Goal: Transaction & Acquisition: Book appointment/travel/reservation

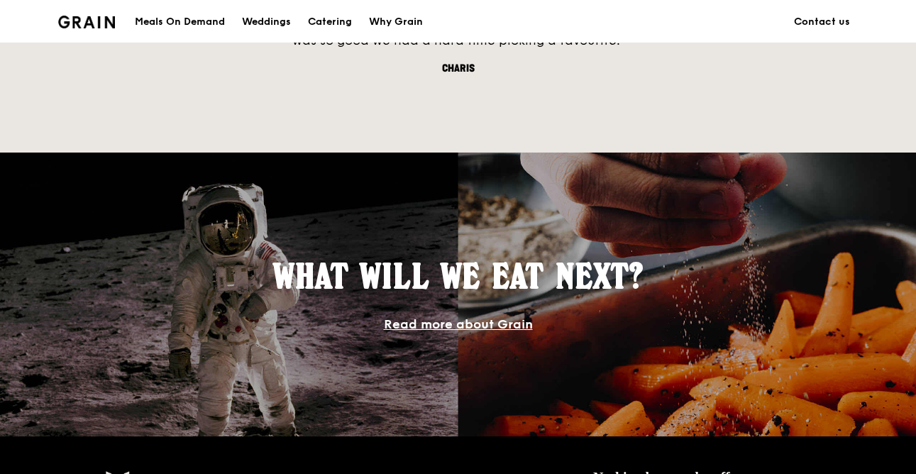
scroll to position [1458, 0]
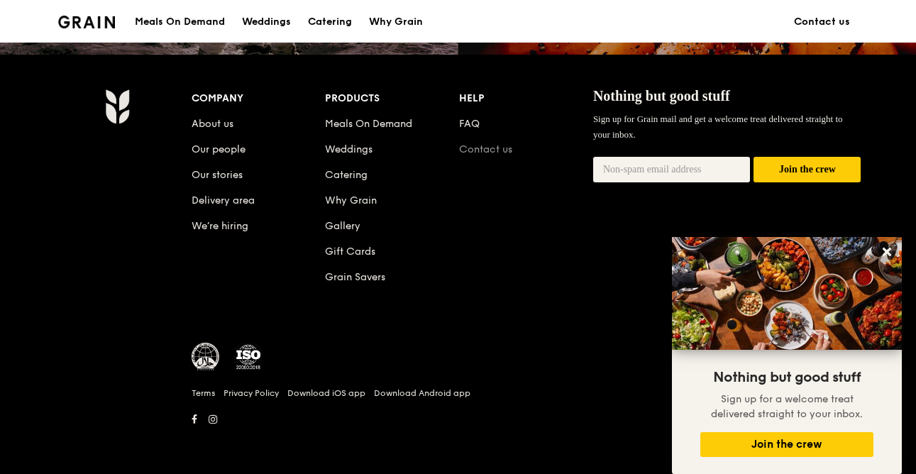
click at [484, 149] on link "Contact us" at bounding box center [485, 149] width 53 height 12
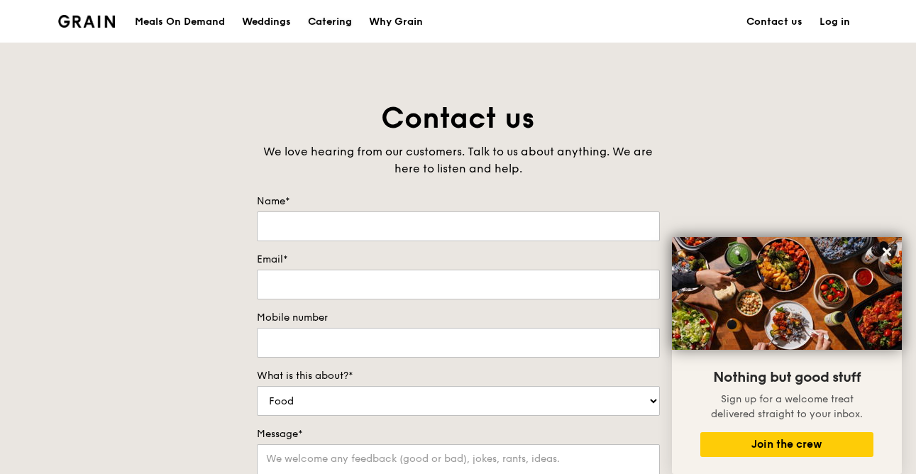
click at [330, 23] on div "Catering" at bounding box center [330, 22] width 44 height 43
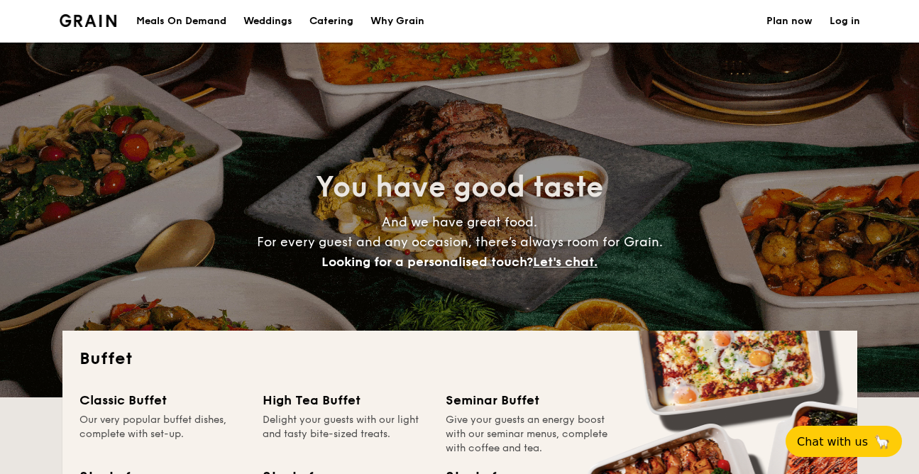
select select
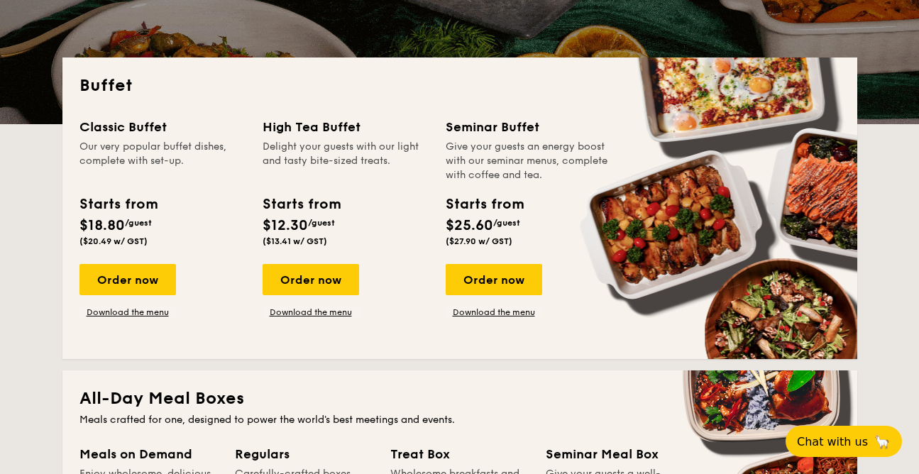
scroll to position [274, 0]
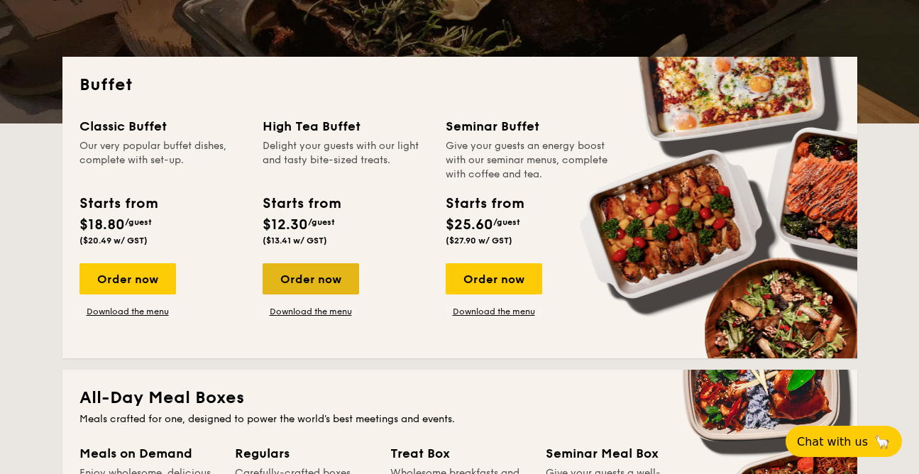
click at [314, 278] on div "Order now" at bounding box center [311, 278] width 97 height 31
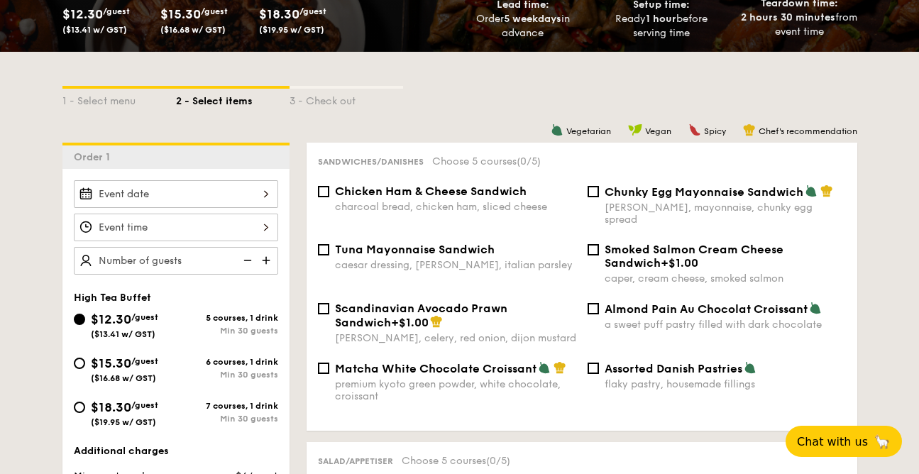
scroll to position [292, 0]
